Goal: Use online tool/utility: Utilize a website feature to perform a specific function

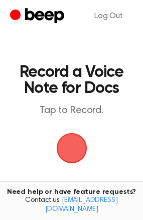
click at [74, 145] on span "button" at bounding box center [72, 148] width 40 height 40
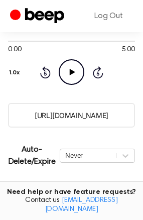
scroll to position [124, 0]
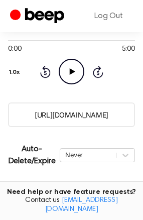
click at [82, 113] on input "[URL][DOMAIN_NAME]" at bounding box center [71, 114] width 127 height 25
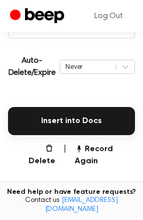
scroll to position [213, 0]
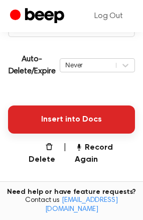
click at [67, 128] on button "Insert into Docs" at bounding box center [71, 119] width 127 height 28
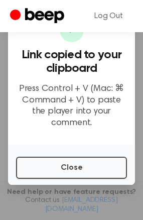
scroll to position [74, 0]
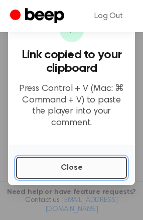
click at [42, 157] on button "Close" at bounding box center [71, 168] width 111 height 22
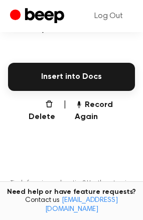
scroll to position [257, 0]
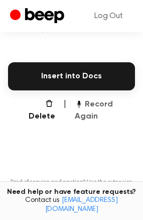
click at [90, 100] on button "Record Again" at bounding box center [105, 110] width 60 height 24
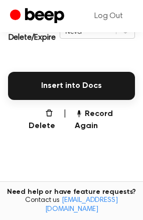
scroll to position [249, 0]
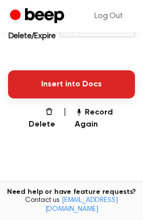
click at [69, 89] on button "Insert into Docs" at bounding box center [71, 84] width 127 height 28
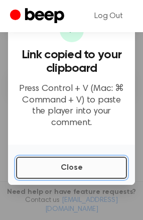
click at [61, 157] on button "Close" at bounding box center [71, 168] width 111 height 22
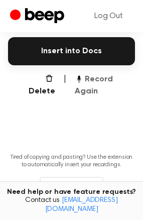
scroll to position [282, 0]
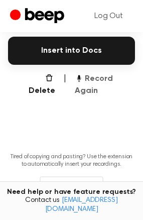
click at [86, 84] on button "Record Again" at bounding box center [105, 85] width 60 height 24
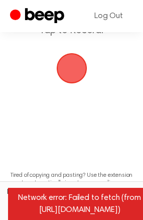
scroll to position [79, 0]
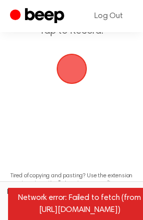
click at [71, 56] on span "button" at bounding box center [71, 69] width 34 height 34
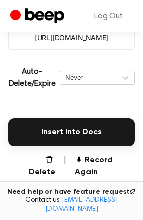
scroll to position [226, 0]
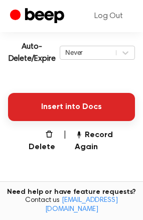
click at [59, 103] on button "Insert into Docs" at bounding box center [71, 107] width 127 height 28
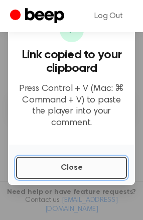
click at [65, 159] on button "Close" at bounding box center [71, 168] width 111 height 22
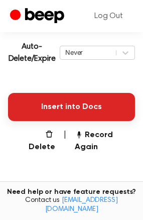
click at [53, 113] on button "Insert into Docs" at bounding box center [71, 107] width 127 height 28
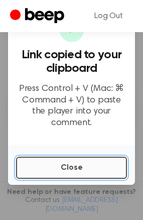
click at [52, 157] on button "Close" at bounding box center [71, 168] width 111 height 22
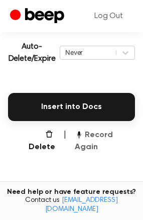
click at [104, 136] on button "Record Again" at bounding box center [105, 141] width 60 height 24
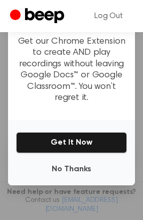
scroll to position [193, 0]
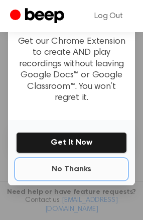
drag, startPoint x: 71, startPoint y: 161, endPoint x: 69, endPoint y: 173, distance: 12.7
click at [69, 173] on button "No Thanks" at bounding box center [71, 169] width 111 height 20
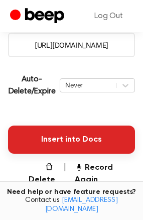
click at [58, 140] on button "Insert into Docs" at bounding box center [71, 140] width 127 height 28
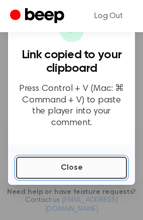
click at [83, 157] on button "Close" at bounding box center [71, 168] width 111 height 22
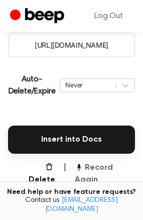
click at [91, 170] on button "Record Again" at bounding box center [105, 174] width 60 height 24
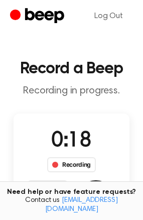
scroll to position [0, 0]
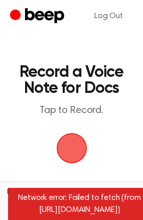
click at [79, 154] on span "button" at bounding box center [71, 148] width 39 height 39
